Goal: Find specific page/section: Find specific page/section

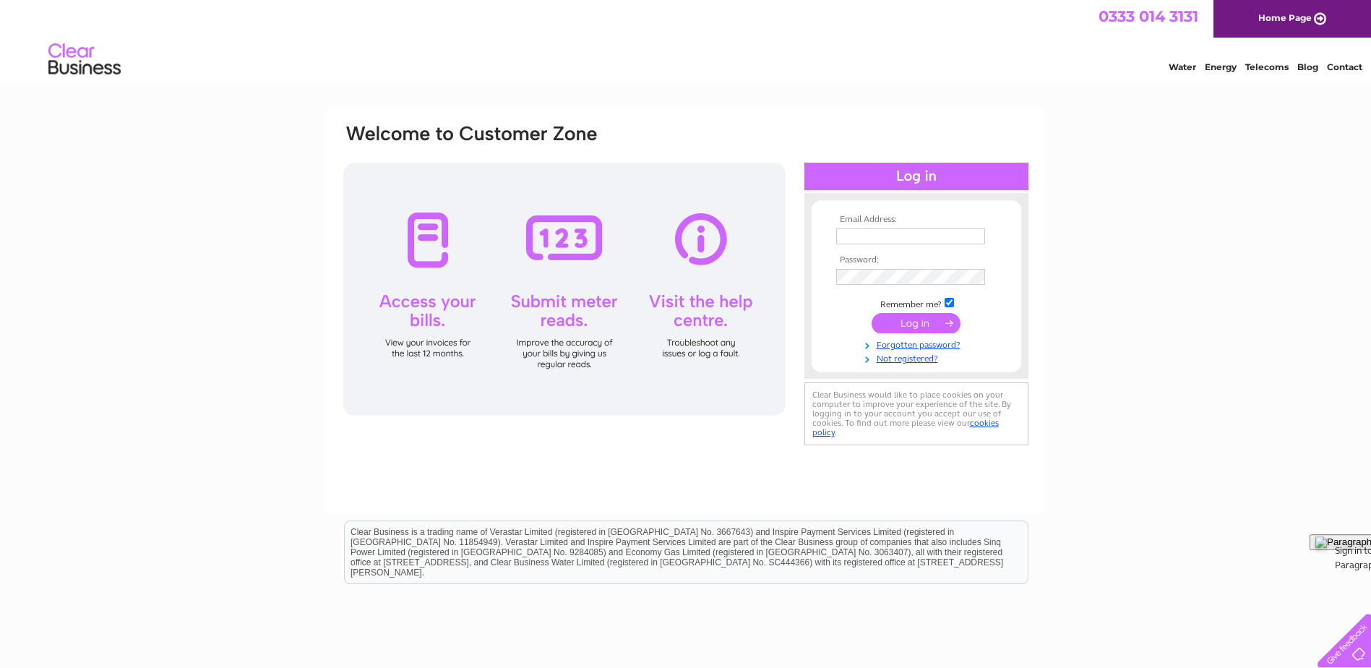
type input "[EMAIL_ADDRESS][DOMAIN_NAME]"
click at [912, 322] on input "submit" at bounding box center [916, 323] width 89 height 20
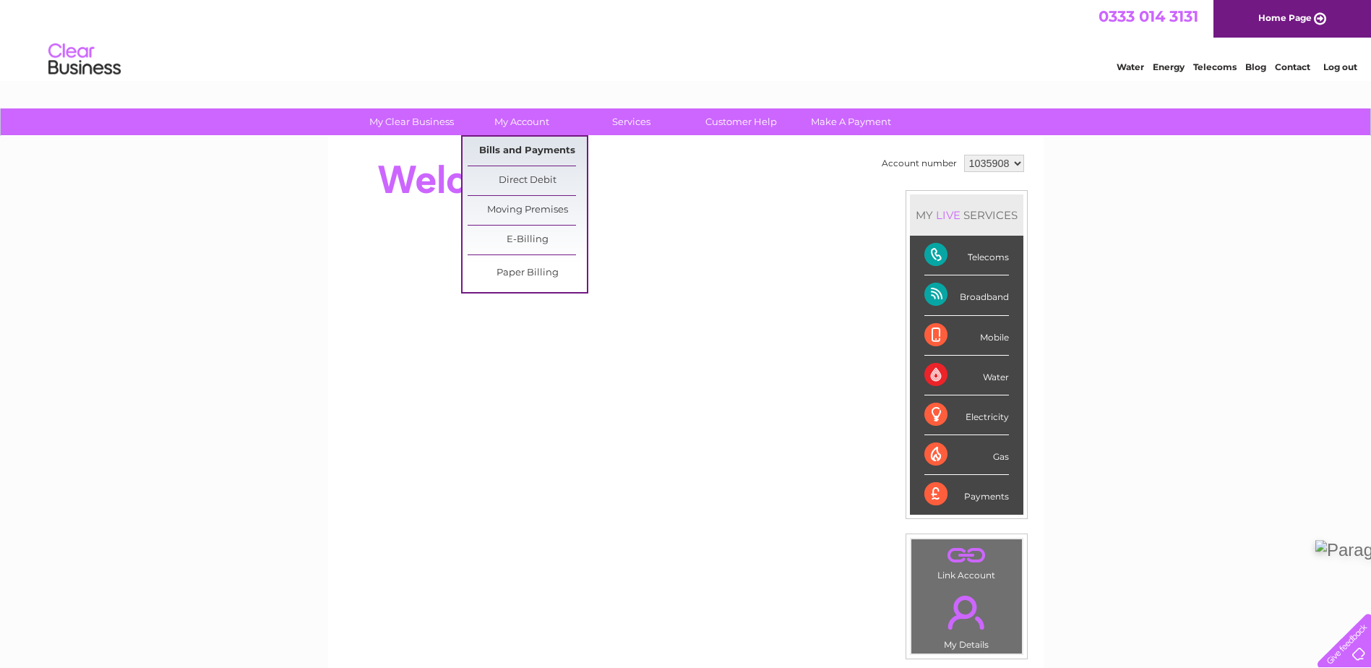
click at [557, 147] on link "Bills and Payments" at bounding box center [527, 151] width 119 height 29
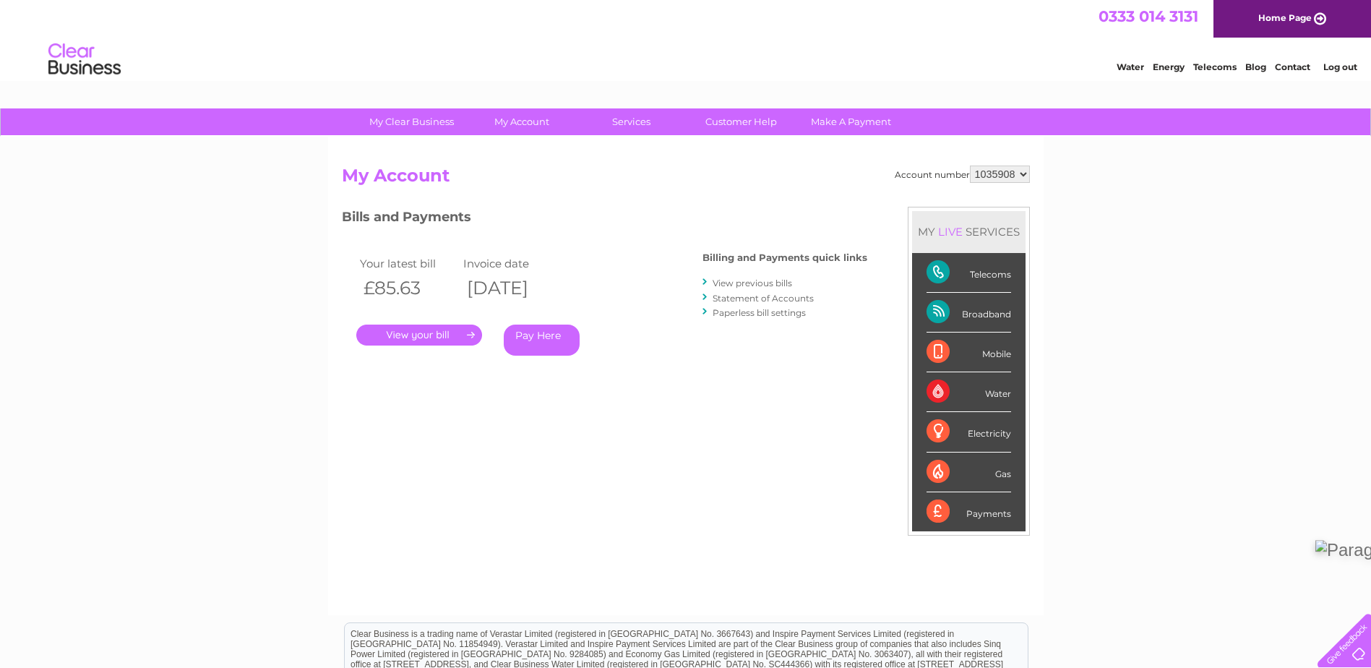
click at [439, 331] on link "." at bounding box center [419, 335] width 126 height 21
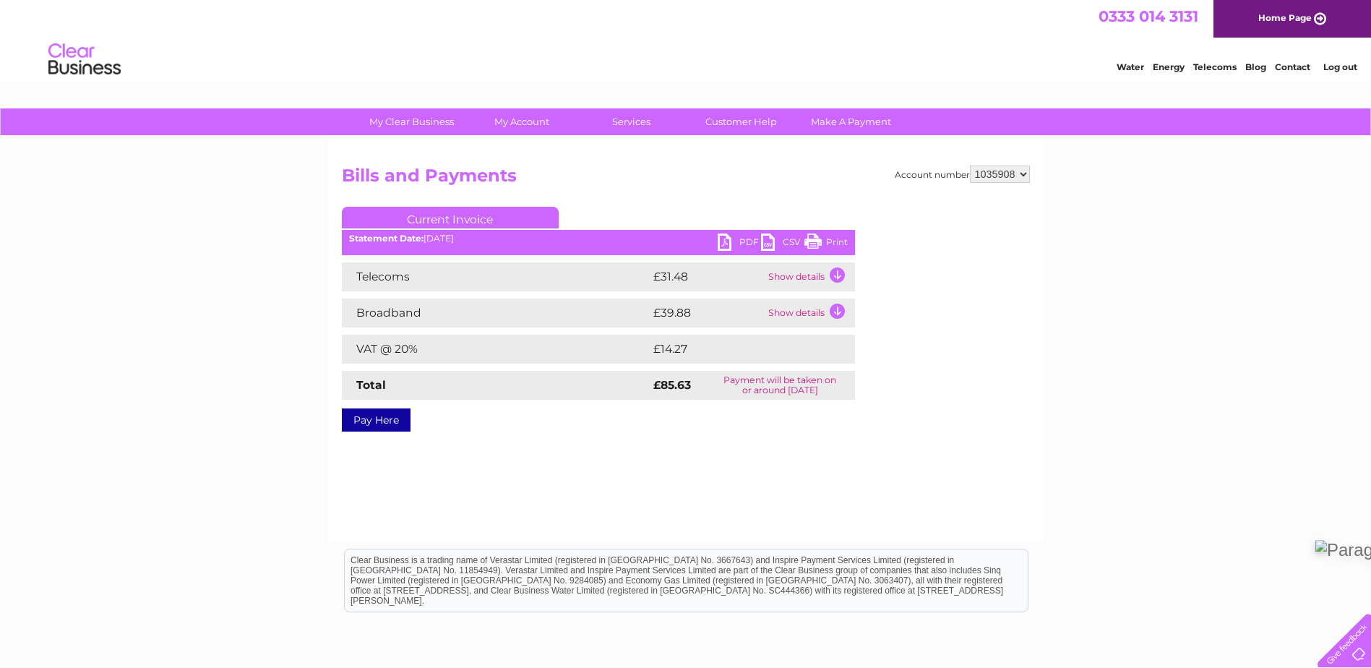
click at [729, 233] on ul "Current Invoice" at bounding box center [598, 220] width 513 height 27
click at [729, 239] on link "PDF" at bounding box center [739, 243] width 43 height 21
